Goal: Task Accomplishment & Management: Use online tool/utility

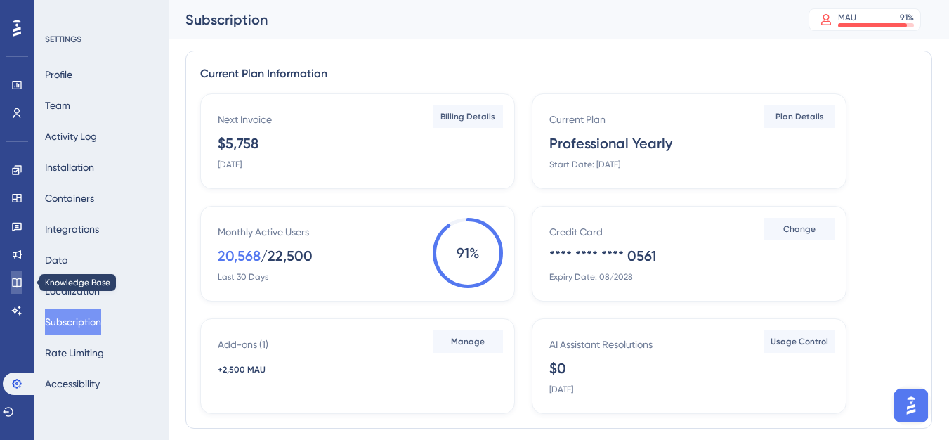
click at [11, 284] on link at bounding box center [16, 282] width 11 height 22
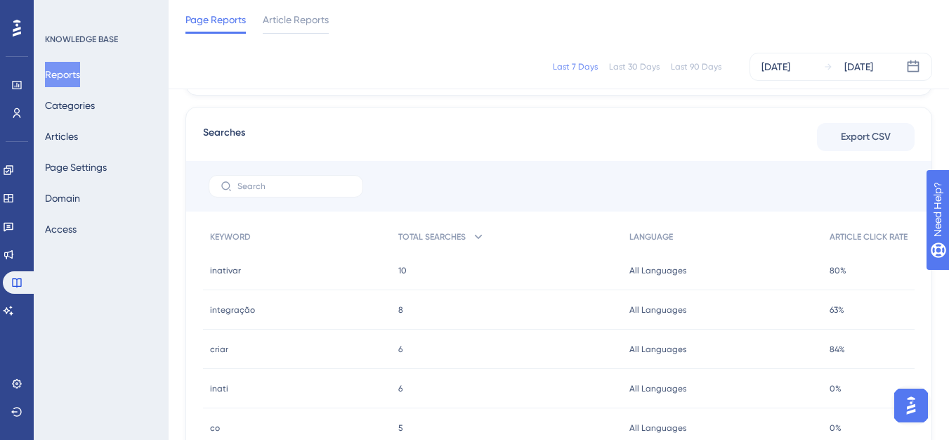
scroll to position [562, 0]
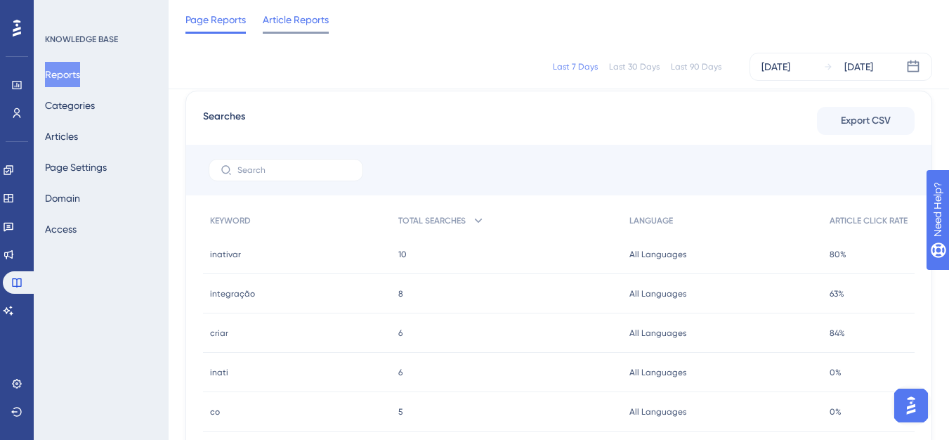
click at [280, 25] on span "Article Reports" at bounding box center [296, 19] width 66 height 17
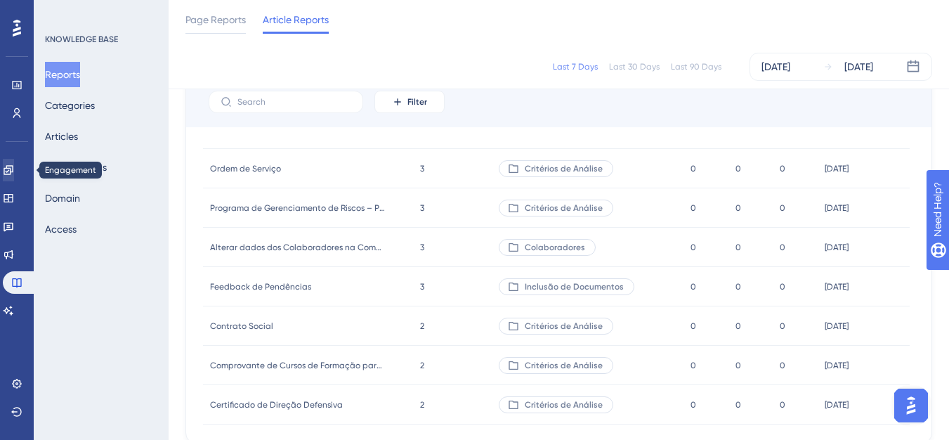
scroll to position [2317, 0]
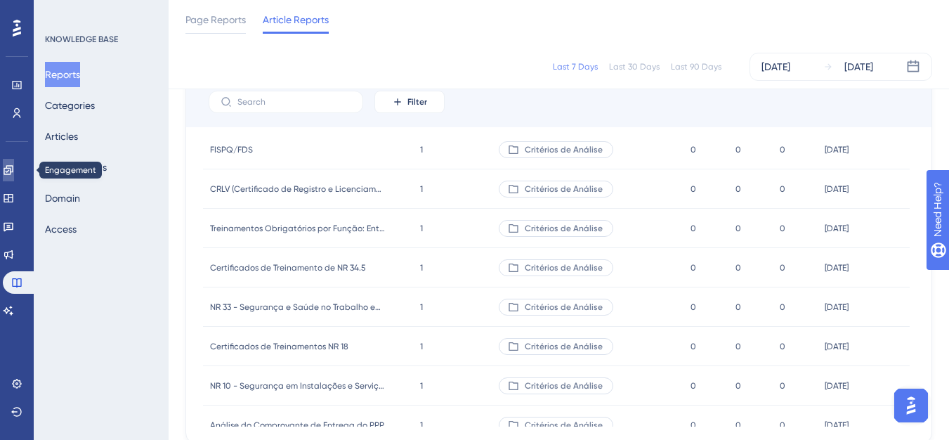
click at [14, 163] on link at bounding box center [8, 170] width 11 height 22
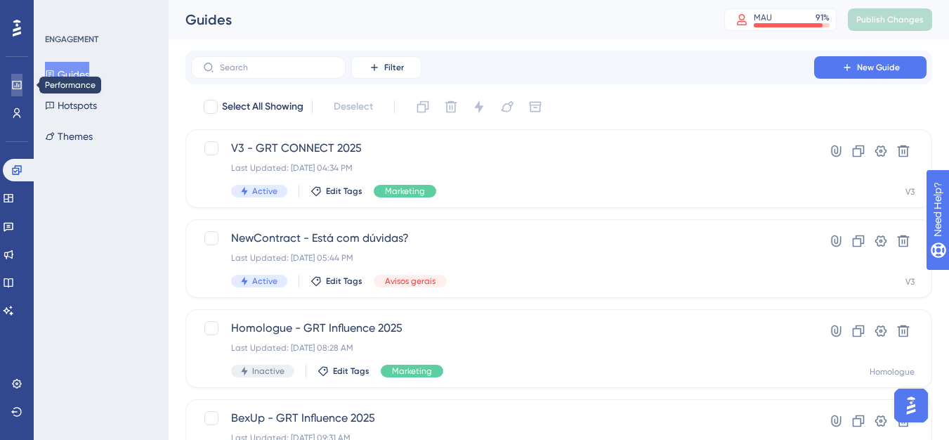
click at [13, 80] on icon at bounding box center [16, 84] width 11 height 11
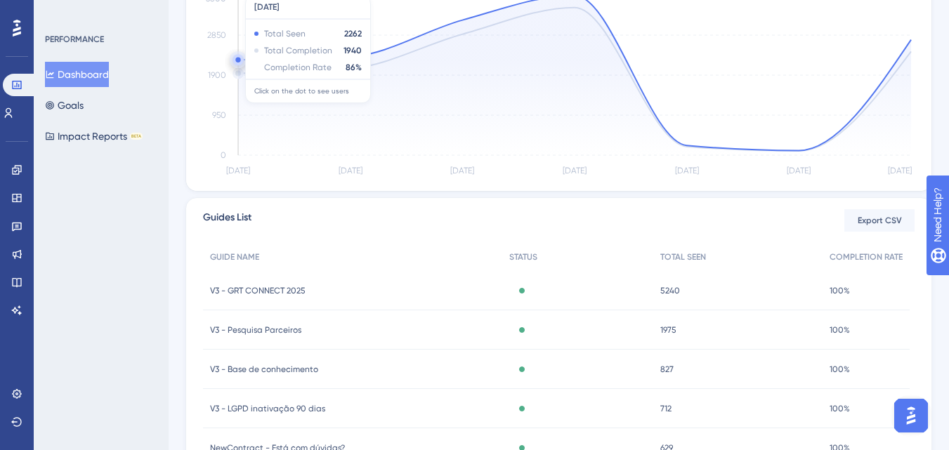
scroll to position [140, 0]
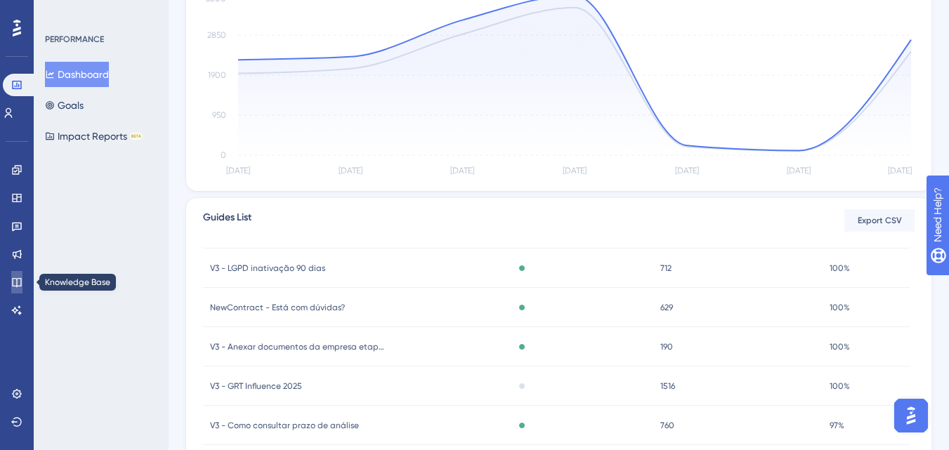
click at [16, 276] on link at bounding box center [16, 282] width 11 height 22
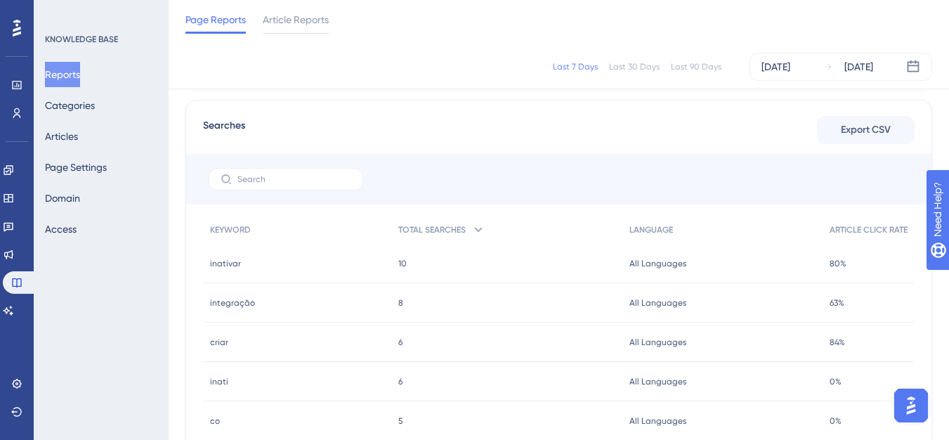
scroll to position [562, 0]
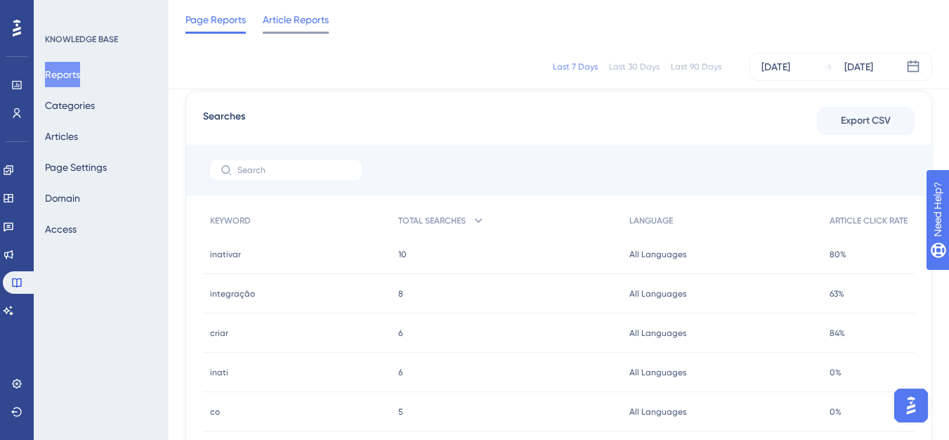
click at [296, 11] on span "Article Reports" at bounding box center [296, 19] width 66 height 17
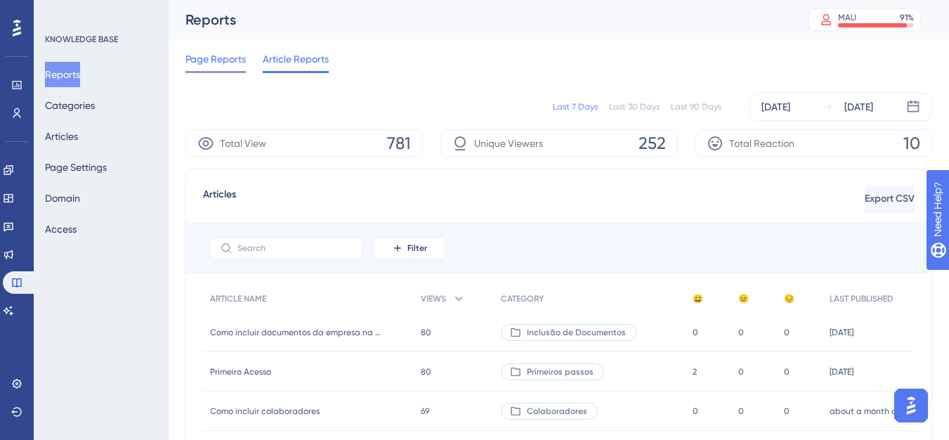
click at [216, 51] on span "Page Reports" at bounding box center [215, 59] width 60 height 17
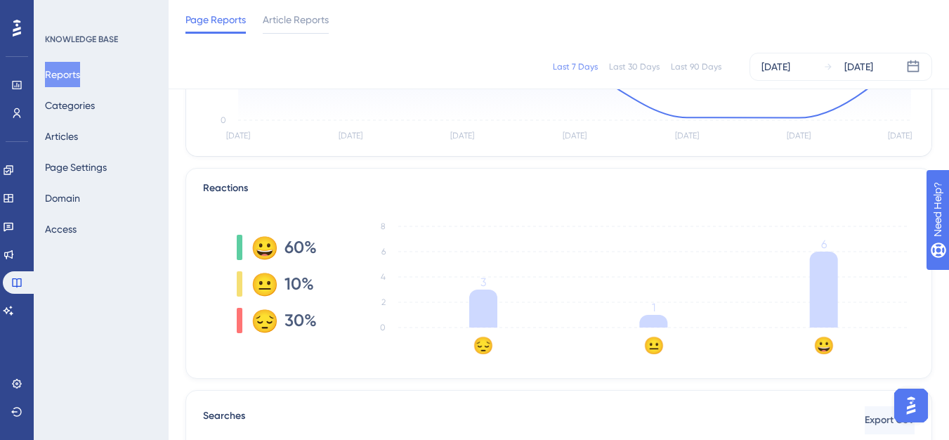
scroll to position [281, 0]
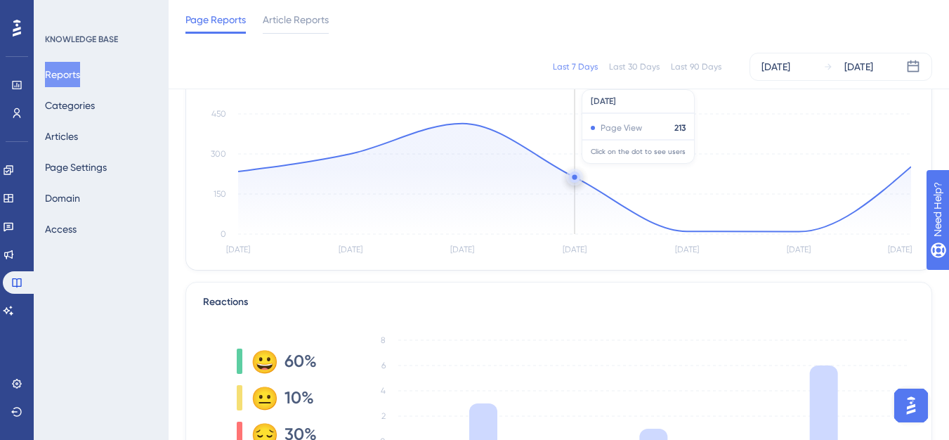
scroll to position [211, 0]
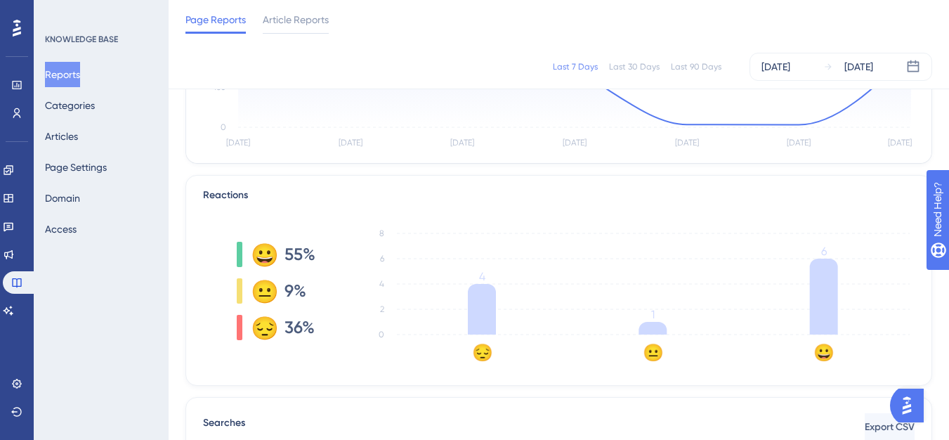
scroll to position [211, 0]
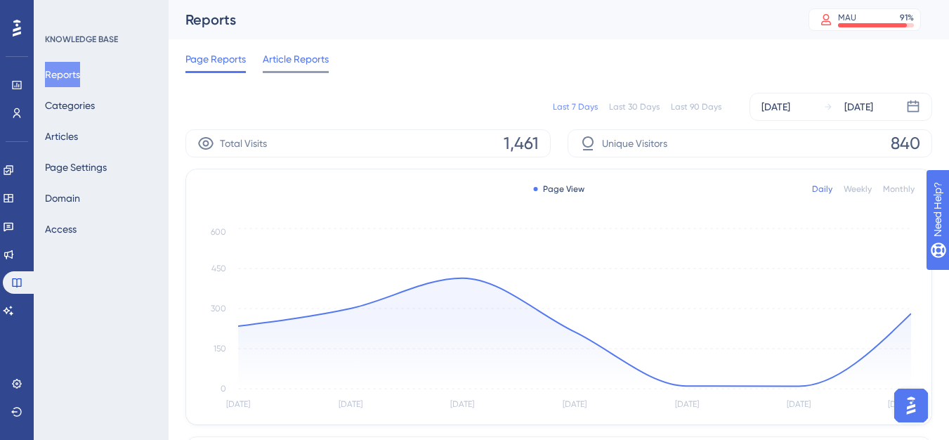
click at [287, 63] on span "Article Reports" at bounding box center [296, 59] width 66 height 17
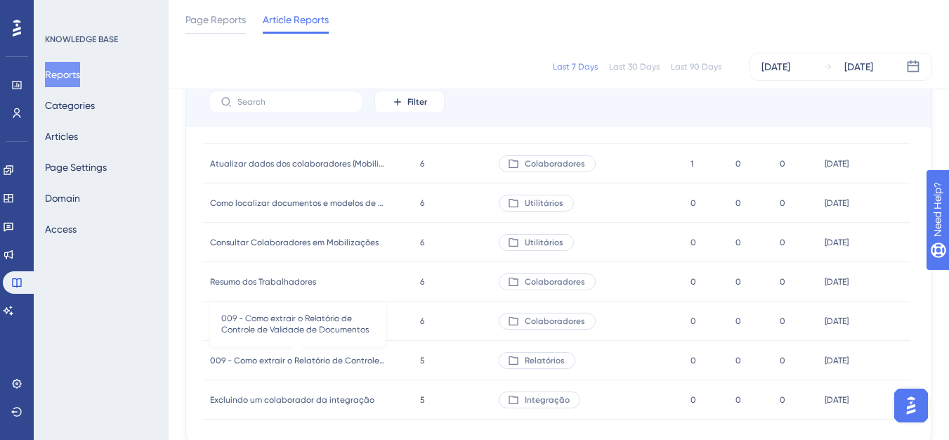
scroll to position [1334, 0]
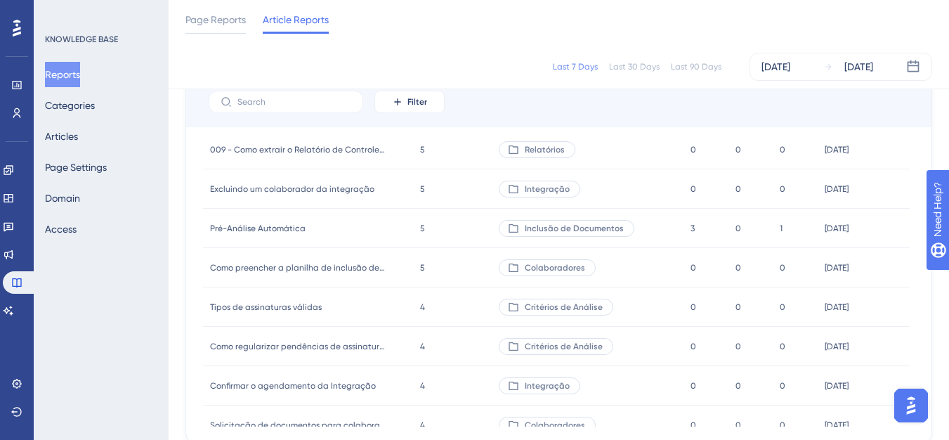
click at [280, 231] on span "Pré-Análise Automática" at bounding box center [258, 228] width 96 height 11
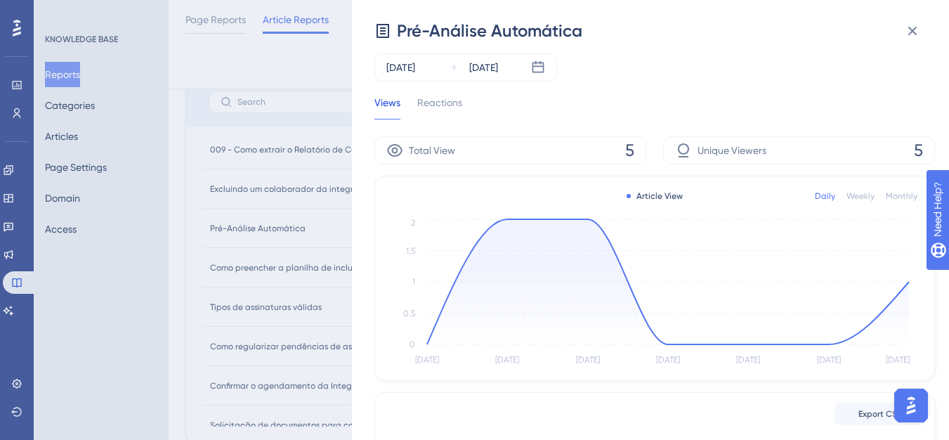
scroll to position [0, 0]
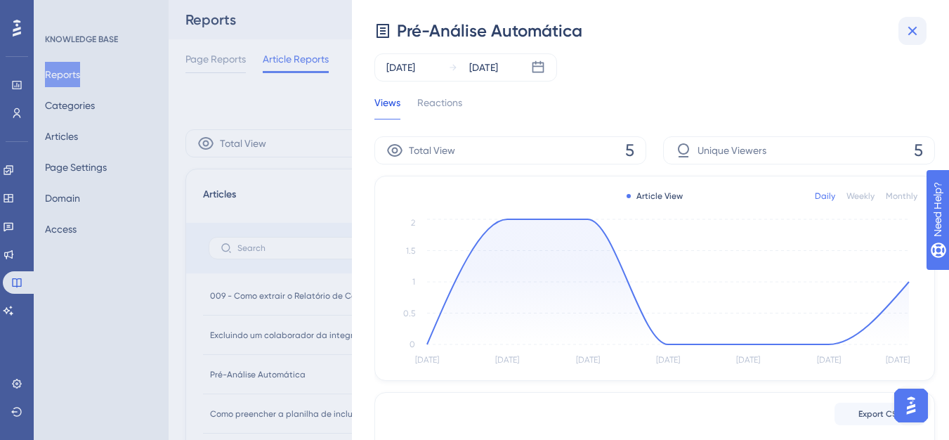
click at [919, 21] on button at bounding box center [912, 31] width 28 height 28
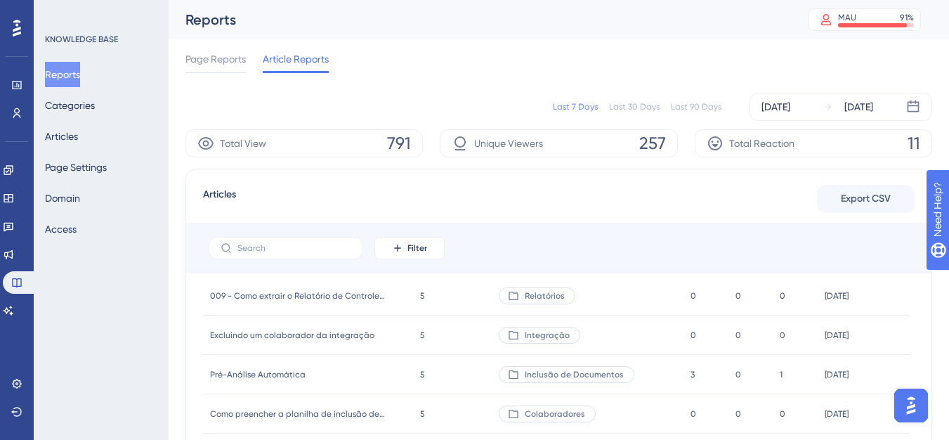
drag, startPoint x: 195, startPoint y: 57, endPoint x: 101, endPoint y: 48, distance: 93.8
click at [195, 57] on span "Page Reports" at bounding box center [215, 59] width 60 height 17
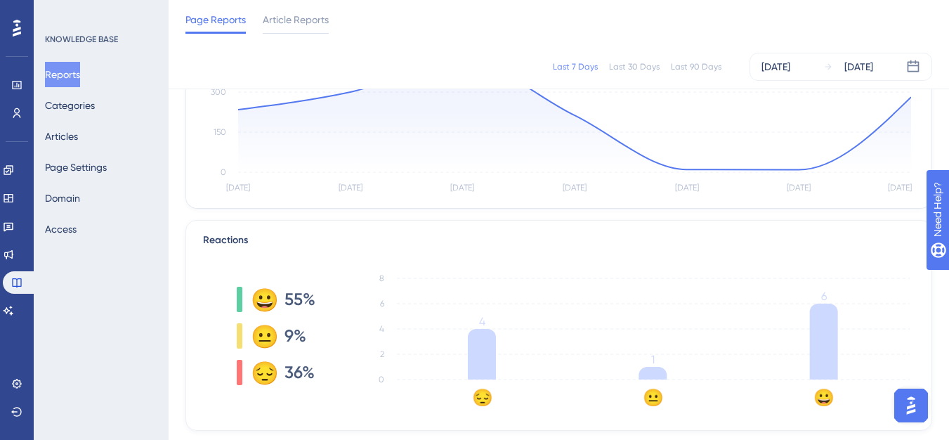
scroll to position [70, 0]
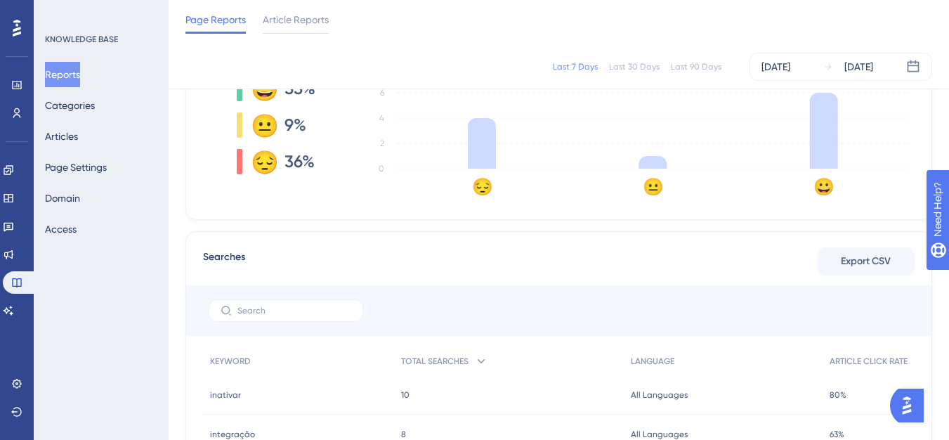
scroll to position [281, 0]
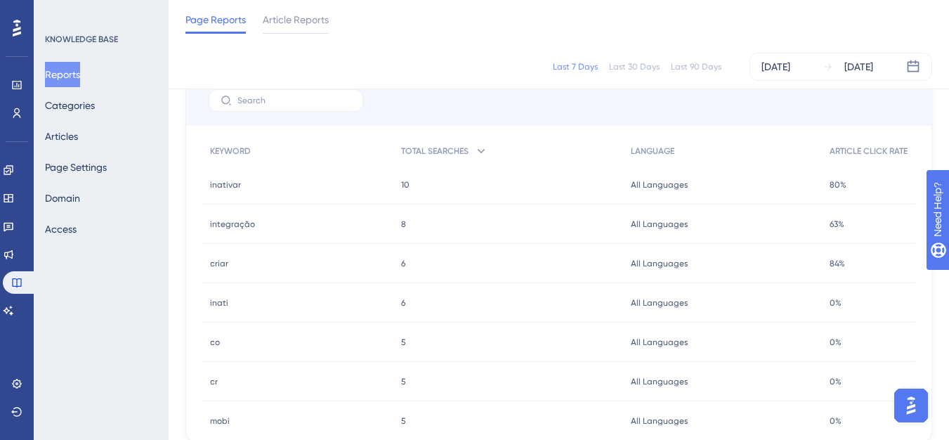
scroll to position [632, 0]
click at [298, 27] on span "Article Reports" at bounding box center [296, 19] width 66 height 17
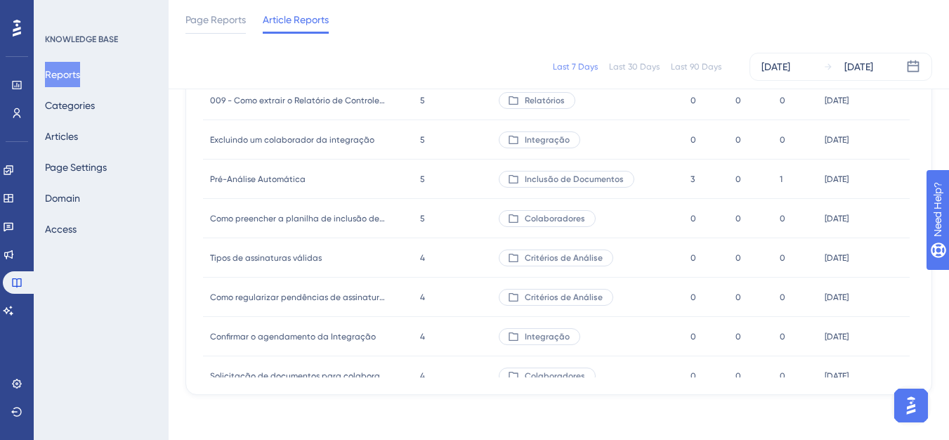
scroll to position [1334, 0]
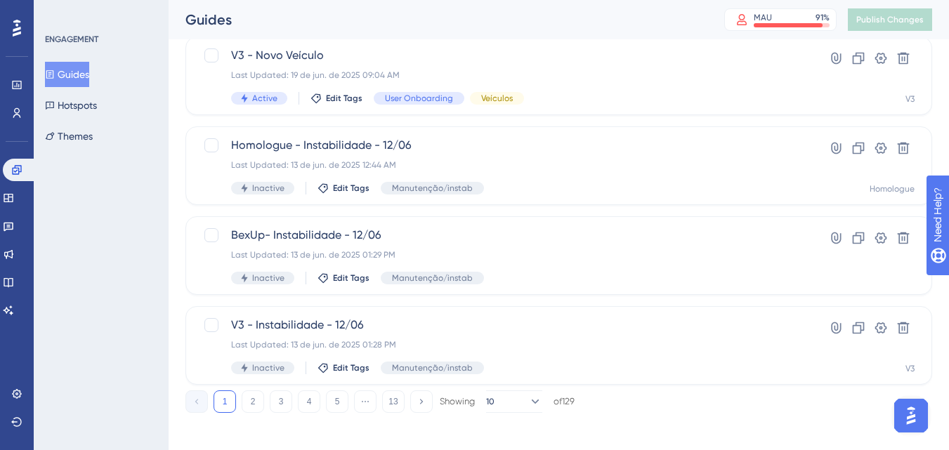
click at [258, 409] on button "2" at bounding box center [253, 401] width 22 height 22
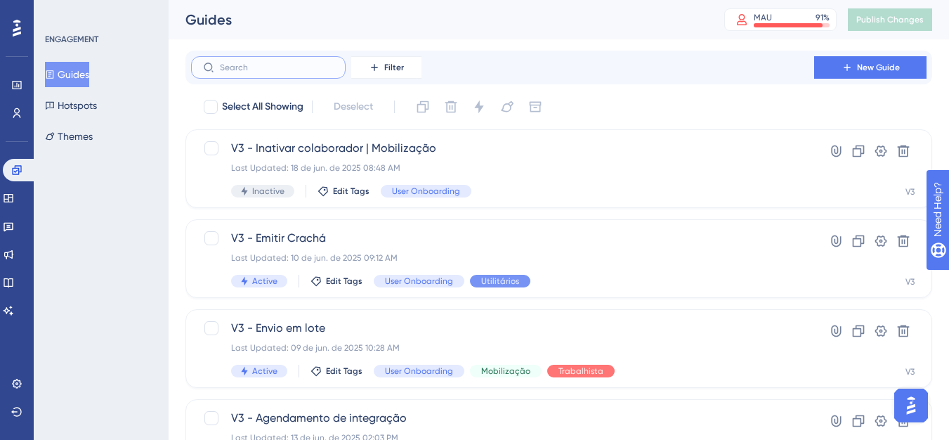
click at [299, 71] on input "text" at bounding box center [277, 68] width 114 height 10
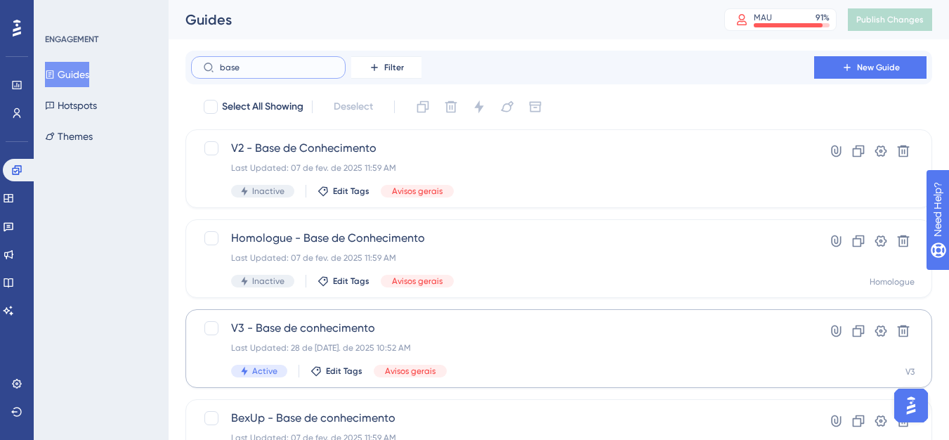
type input "base"
click at [341, 338] on div "V3 - Base de conhecimento Last Updated: 28 de [DATE]. de 2025 10:52 AM Active E…" at bounding box center [502, 349] width 543 height 58
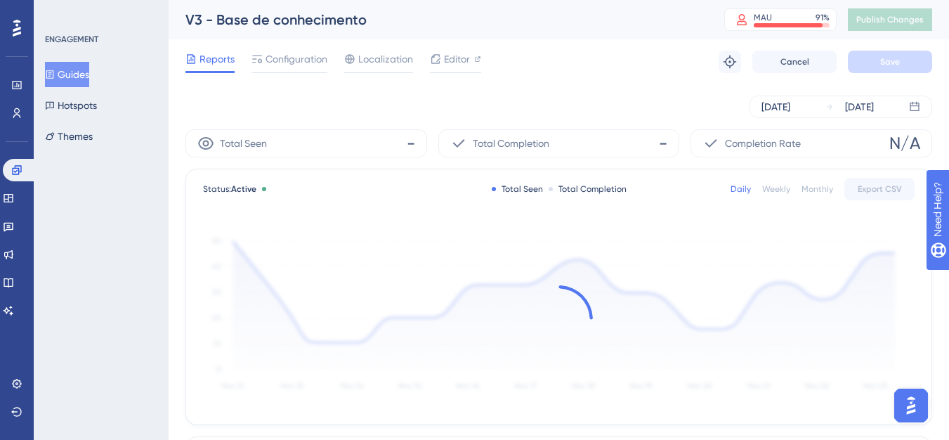
click at [471, 47] on div "Reports Configuration Localization Editor Troubleshoot Cancel Save" at bounding box center [558, 61] width 747 height 45
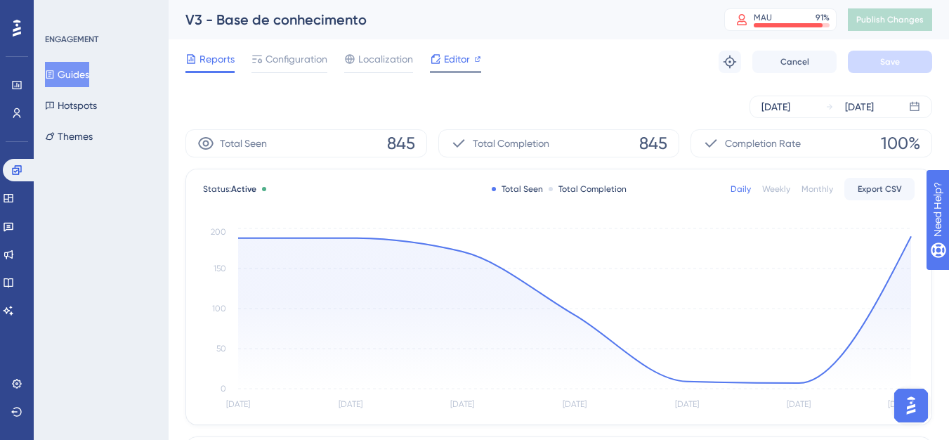
click at [454, 61] on span "Editor" at bounding box center [457, 59] width 26 height 17
click at [912, 18] on span "Publish Changes" at bounding box center [889, 19] width 67 height 11
drag, startPoint x: 20, startPoint y: 171, endPoint x: 55, endPoint y: 171, distance: 35.1
click at [20, 171] on icon at bounding box center [16, 169] width 11 height 11
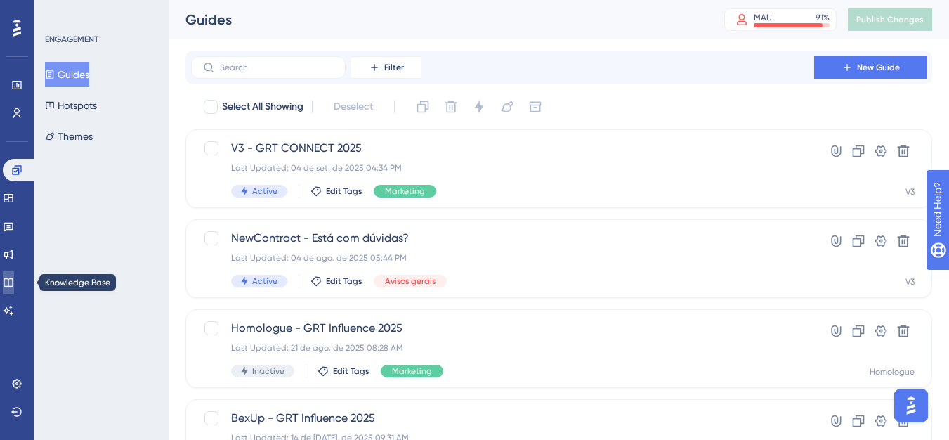
click at [10, 280] on link at bounding box center [8, 282] width 11 height 22
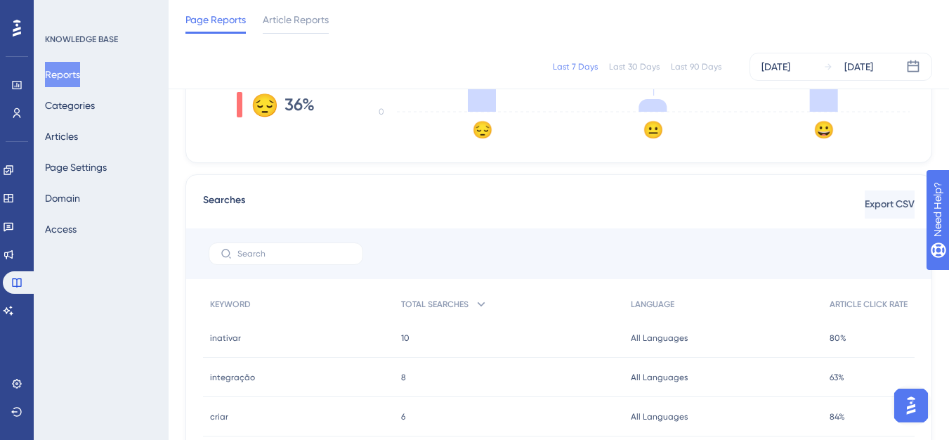
scroll to position [351, 0]
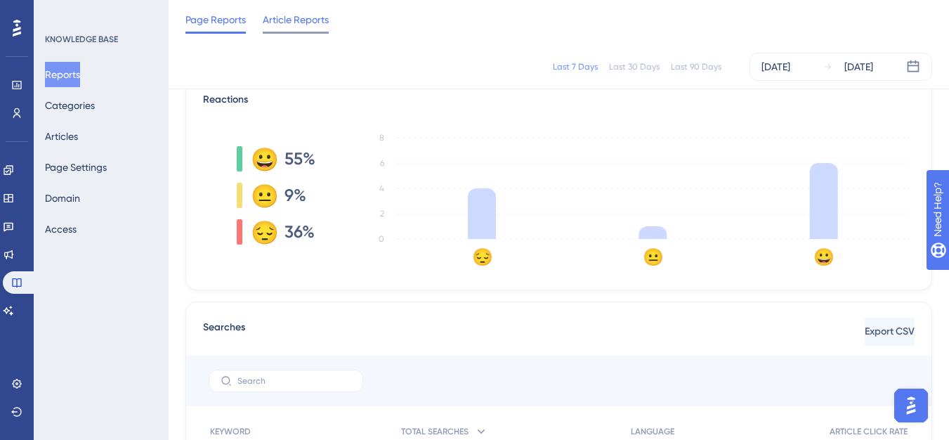
click at [289, 16] on span "Article Reports" at bounding box center [296, 19] width 66 height 17
